Goal: Task Accomplishment & Management: Use online tool/utility

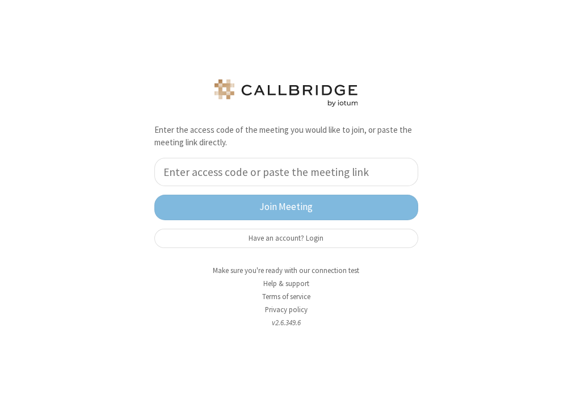
click at [43, 294] on div "Enter the access code of the meeting you would like to join, or paste the meeti…" at bounding box center [286, 199] width 572 height 399
click at [222, 170] on input "tel" at bounding box center [286, 172] width 264 height 28
paste input "84499732"
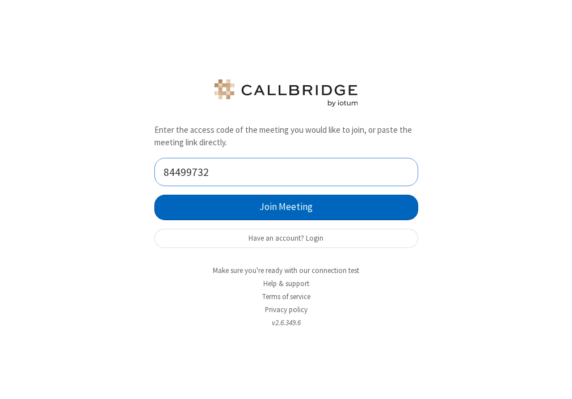
type input "84499732"
click at [270, 210] on button "Join Meeting" at bounding box center [286, 208] width 264 height 26
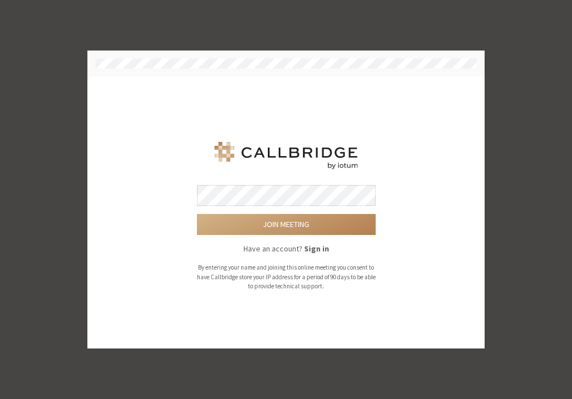
click at [264, 209] on form "Join meeting Have an account? Sign in By entering your name and joining this on…" at bounding box center [286, 238] width 179 height 106
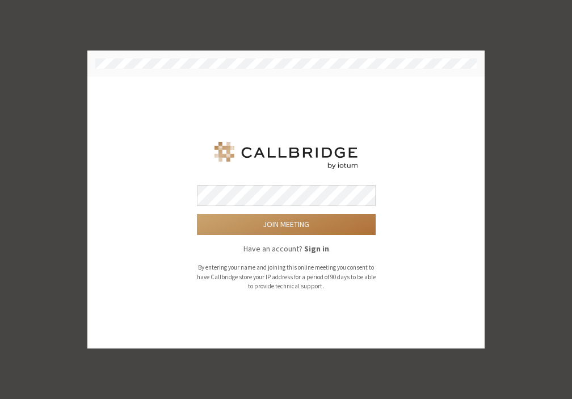
click at [291, 225] on button "Join meeting" at bounding box center [286, 224] width 179 height 21
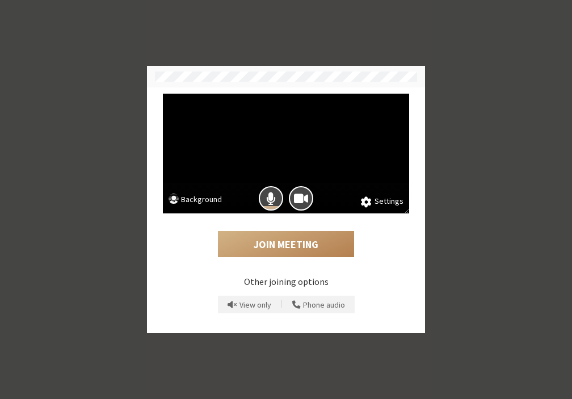
click at [210, 197] on button "Background" at bounding box center [194, 200] width 53 height 14
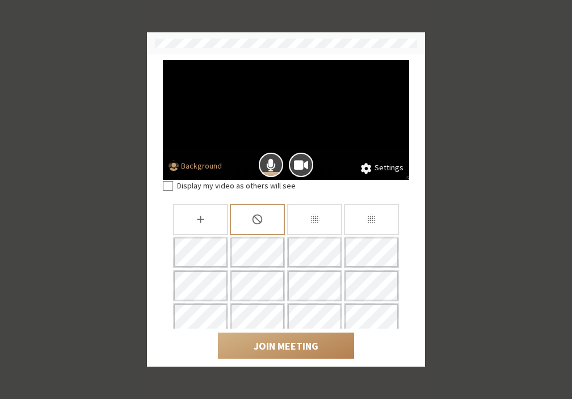
click at [366, 167] on span at bounding box center [366, 168] width 11 height 12
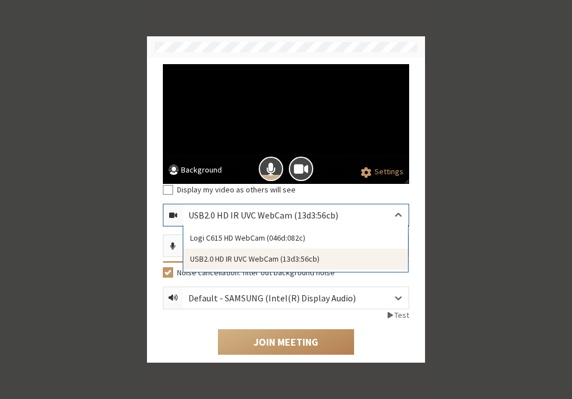
click at [342, 215] on div "USB2.0 HD IR UVC WebCam (13d3:56cb)" at bounding box center [272, 215] width 168 height 14
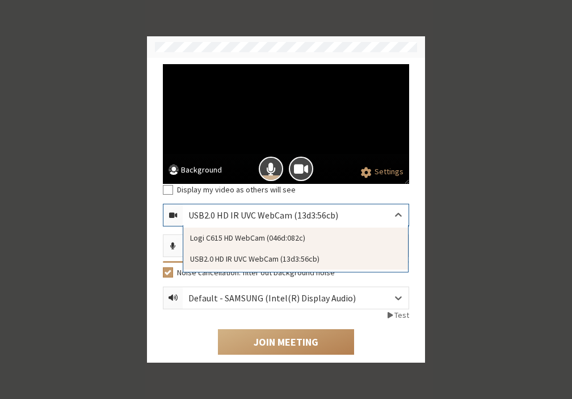
click at [275, 235] on div "Logi C615 HD WebCam (046d:082c)" at bounding box center [295, 237] width 225 height 21
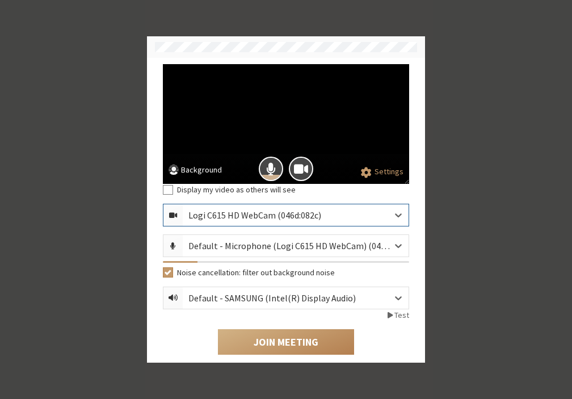
click at [205, 173] on button "Background" at bounding box center [194, 171] width 53 height 14
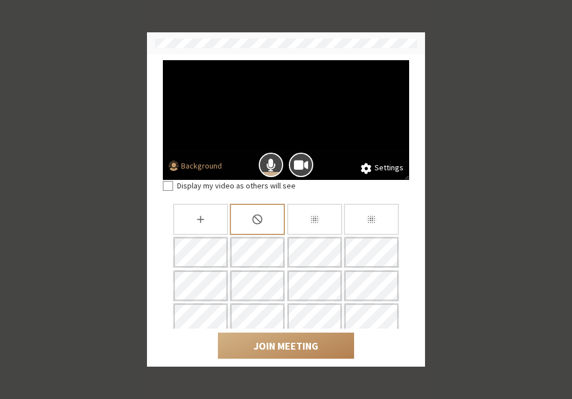
click at [201, 161] on button "Background" at bounding box center [194, 167] width 53 height 14
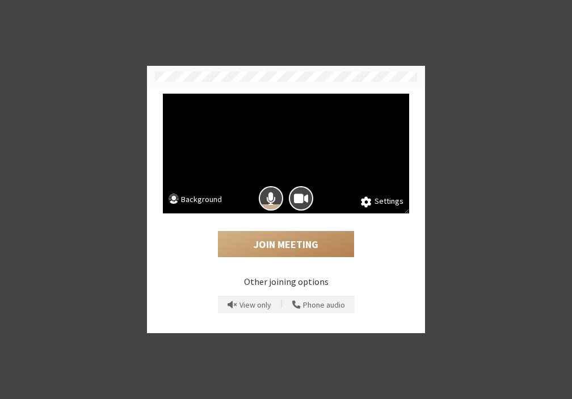
click at [201, 161] on video at bounding box center [286, 154] width 246 height 120
click at [202, 200] on button "Background" at bounding box center [194, 200] width 53 height 14
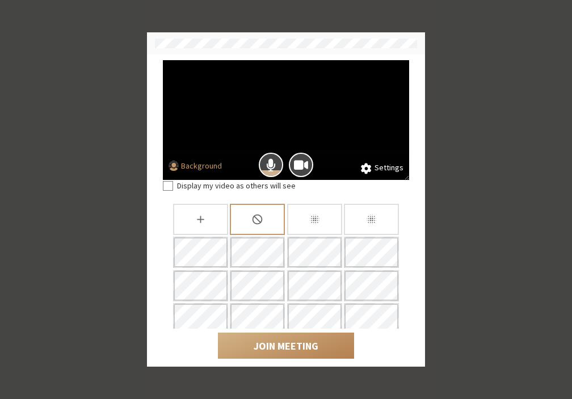
click at [361, 211] on div "Blur background" at bounding box center [371, 219] width 55 height 31
click at [211, 170] on button "Background" at bounding box center [194, 167] width 53 height 14
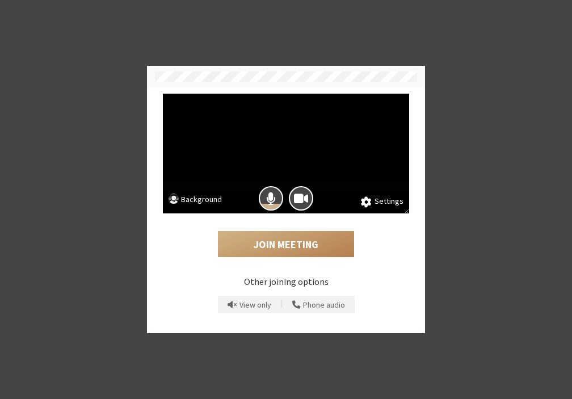
click at [211, 170] on video at bounding box center [286, 154] width 246 height 120
click at [206, 197] on button "Background" at bounding box center [194, 200] width 53 height 14
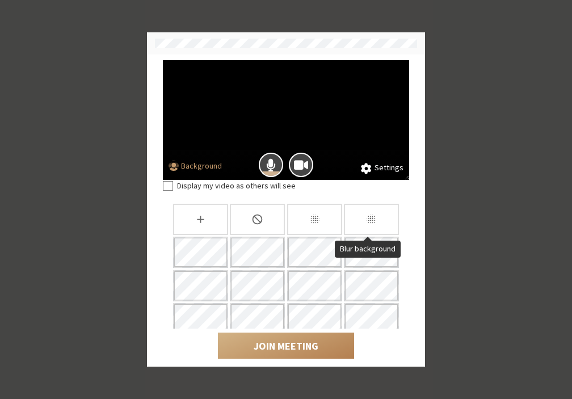
click at [365, 221] on icon "Blur background" at bounding box center [371, 219] width 12 height 12
click at [309, 219] on icon "Slightly blur background" at bounding box center [315, 219] width 12 height 12
click at [349, 222] on div "Blur background" at bounding box center [371, 219] width 55 height 31
